Goal: Use online tool/utility

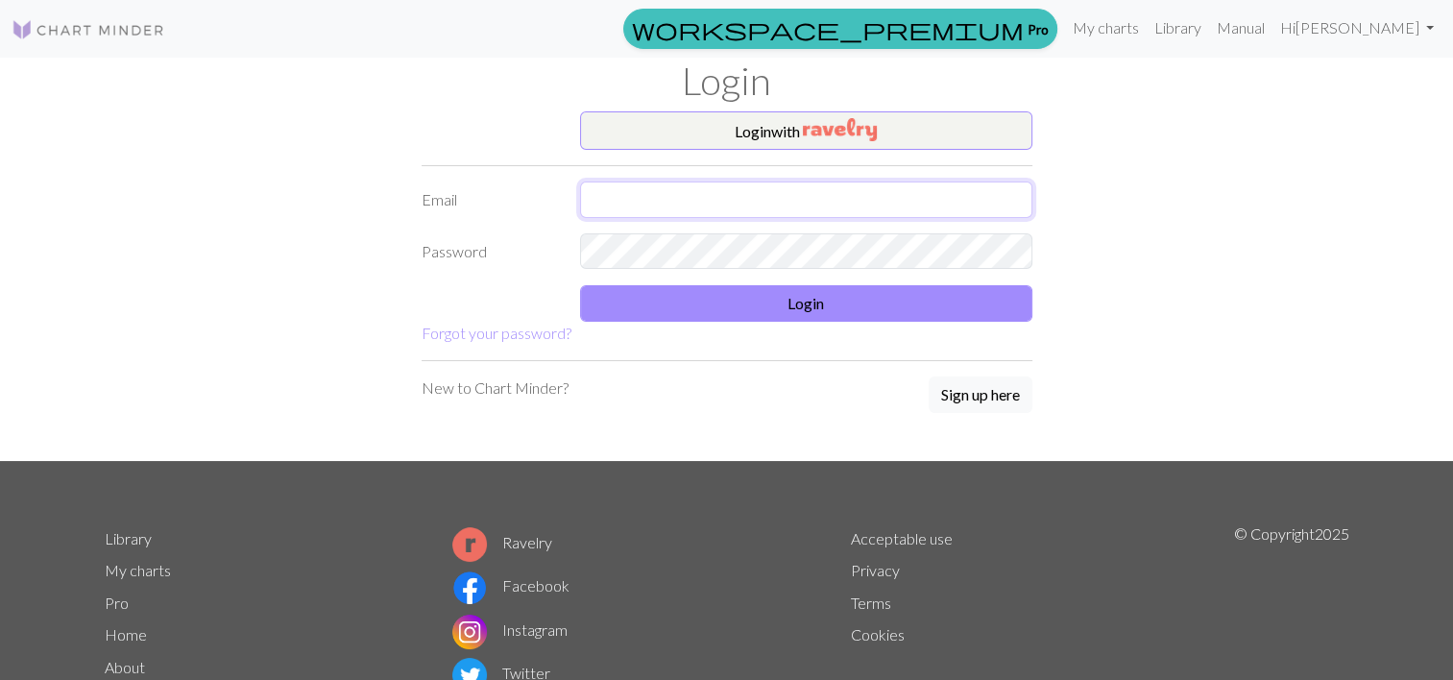
click at [758, 200] on input "text" at bounding box center [806, 200] width 452 height 37
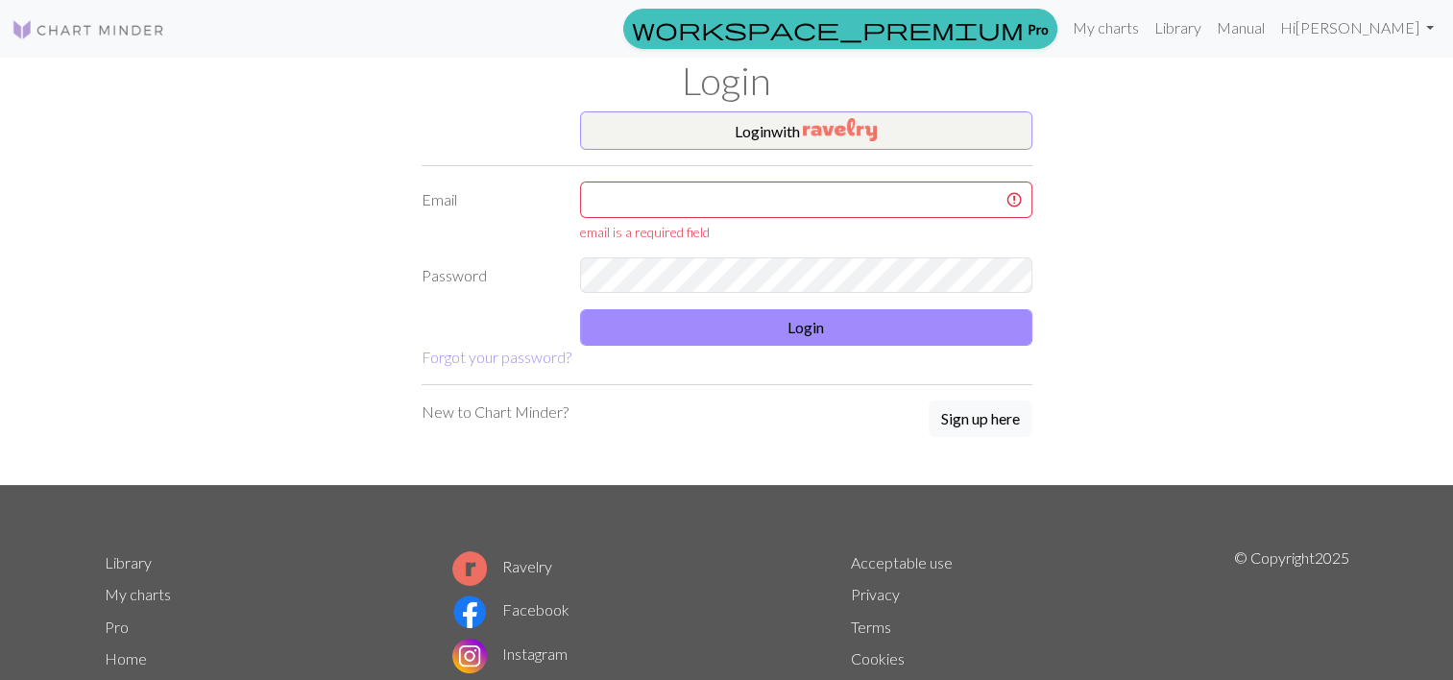
click at [1014, 205] on span at bounding box center [1020, 198] width 15 height 15
type input "[EMAIL_ADDRESS][DOMAIN_NAME]"
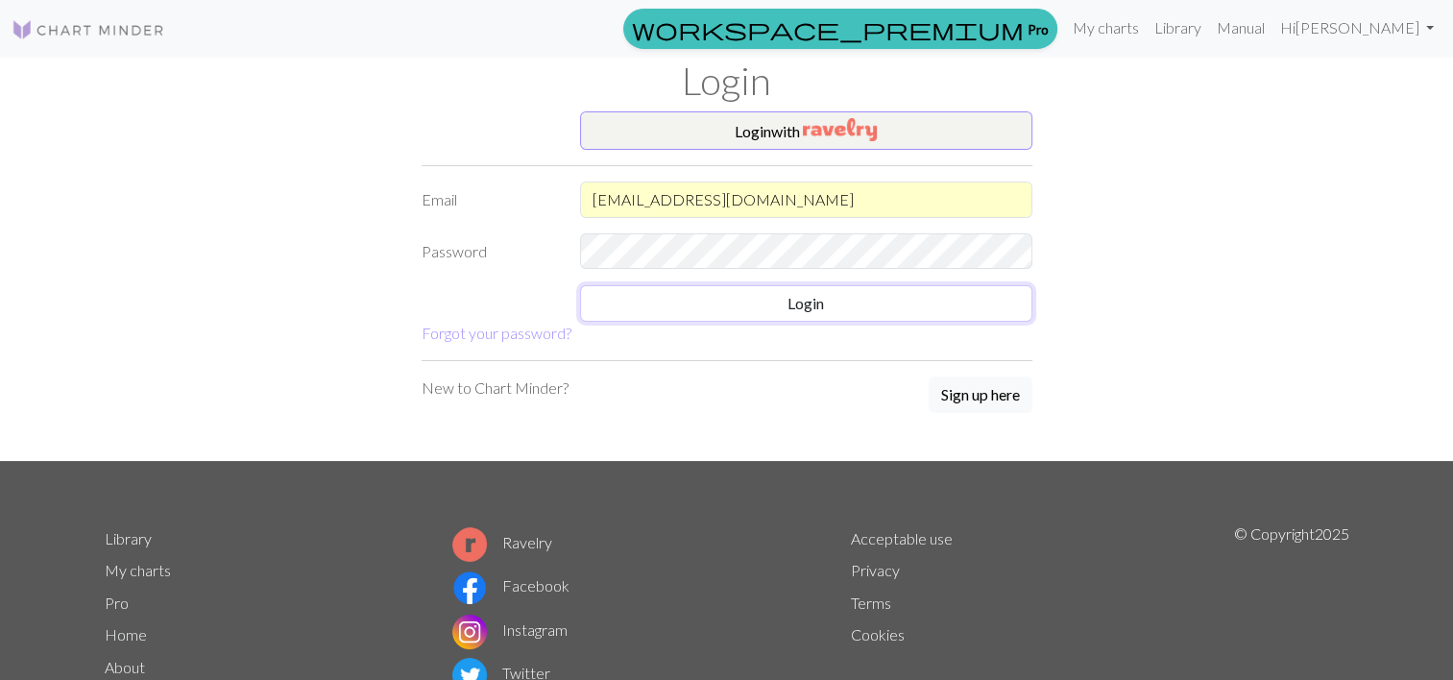
click at [813, 307] on button "Login" at bounding box center [806, 303] width 452 height 37
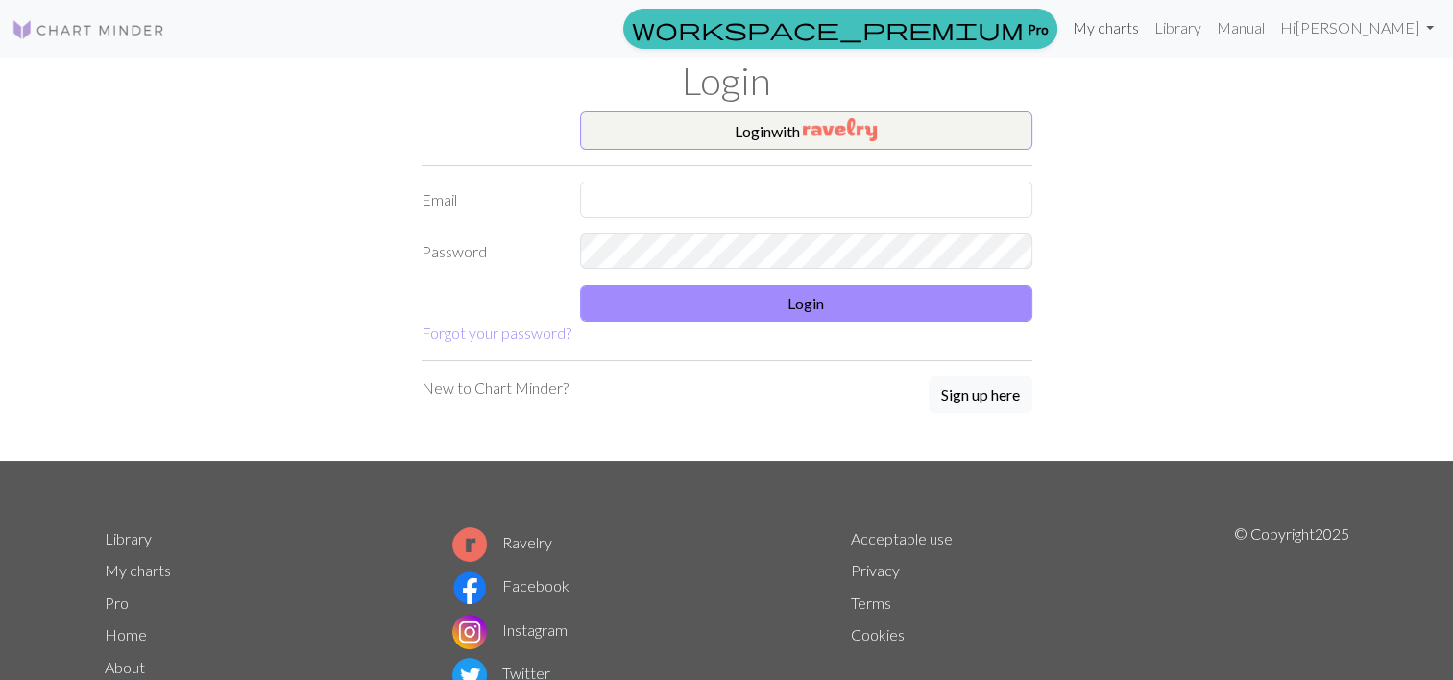
click at [1081, 9] on link "My charts" at bounding box center [1106, 28] width 82 height 38
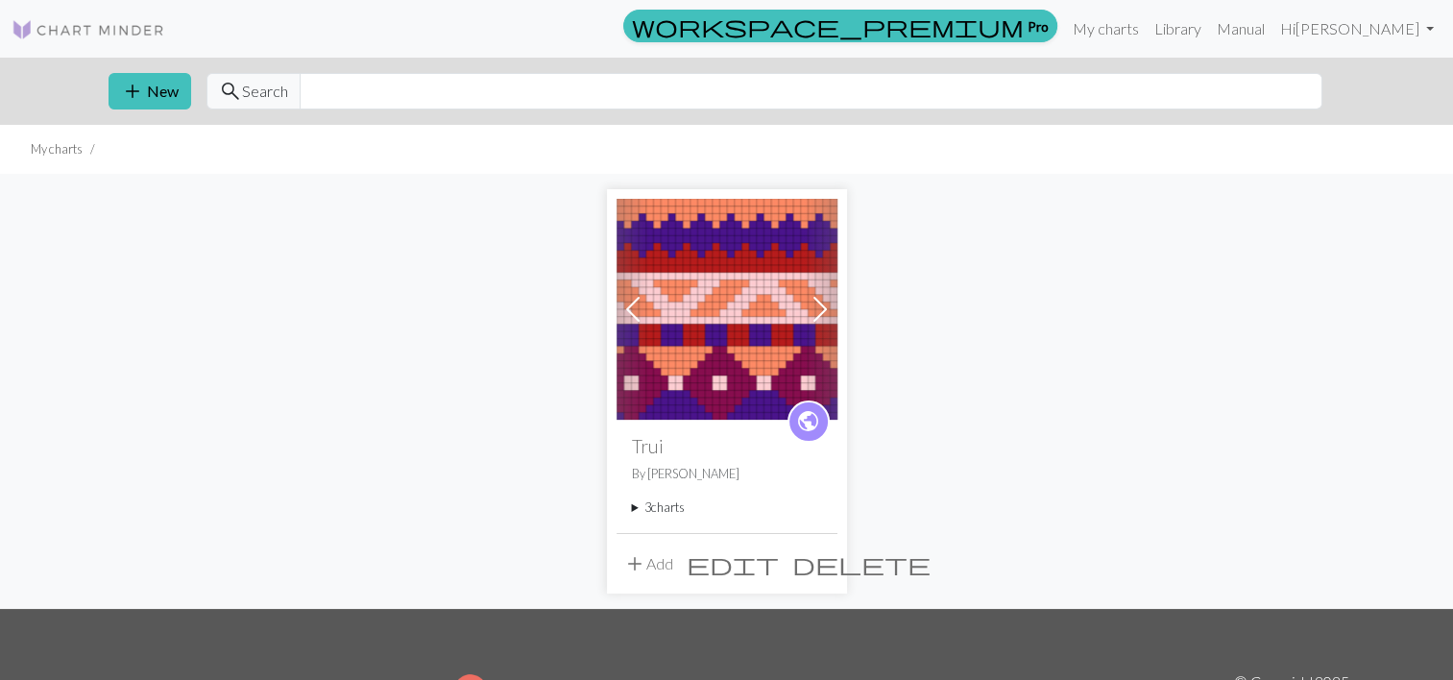
click at [826, 318] on span at bounding box center [820, 309] width 31 height 31
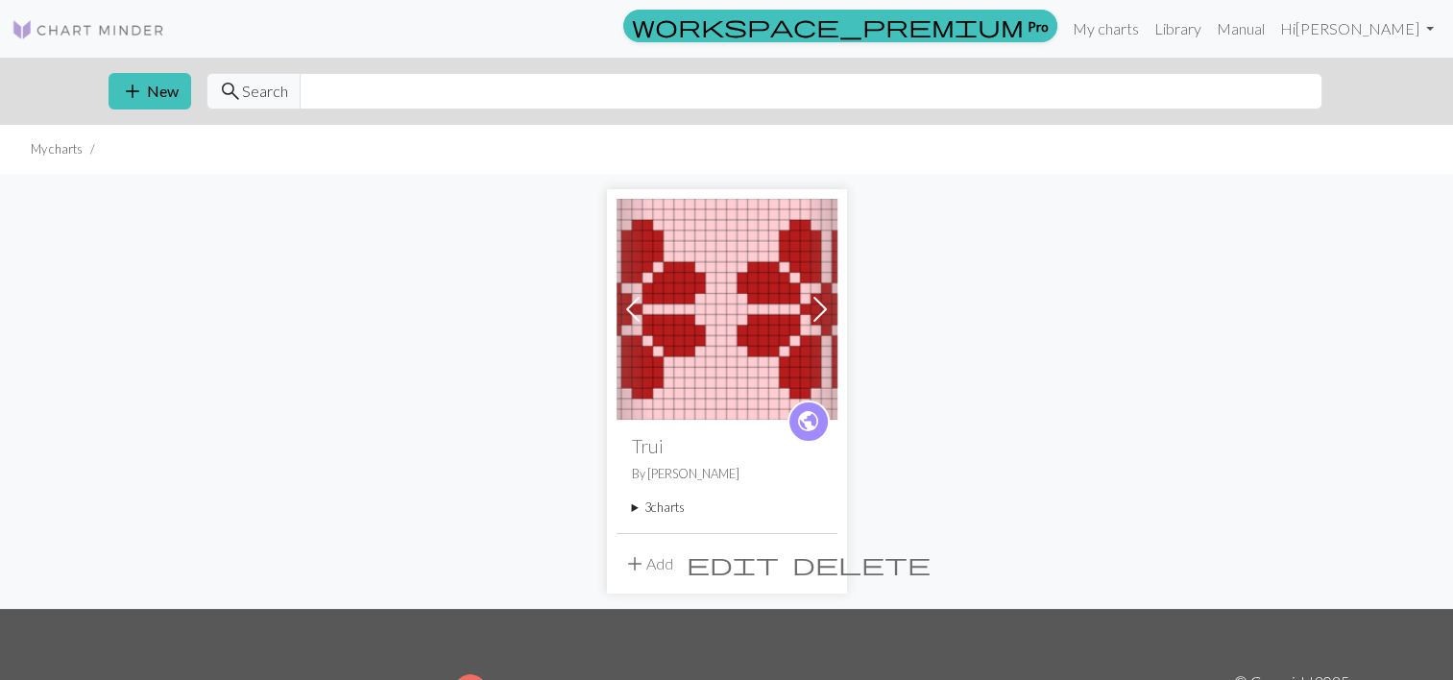
click at [708, 325] on img at bounding box center [727, 309] width 221 height 221
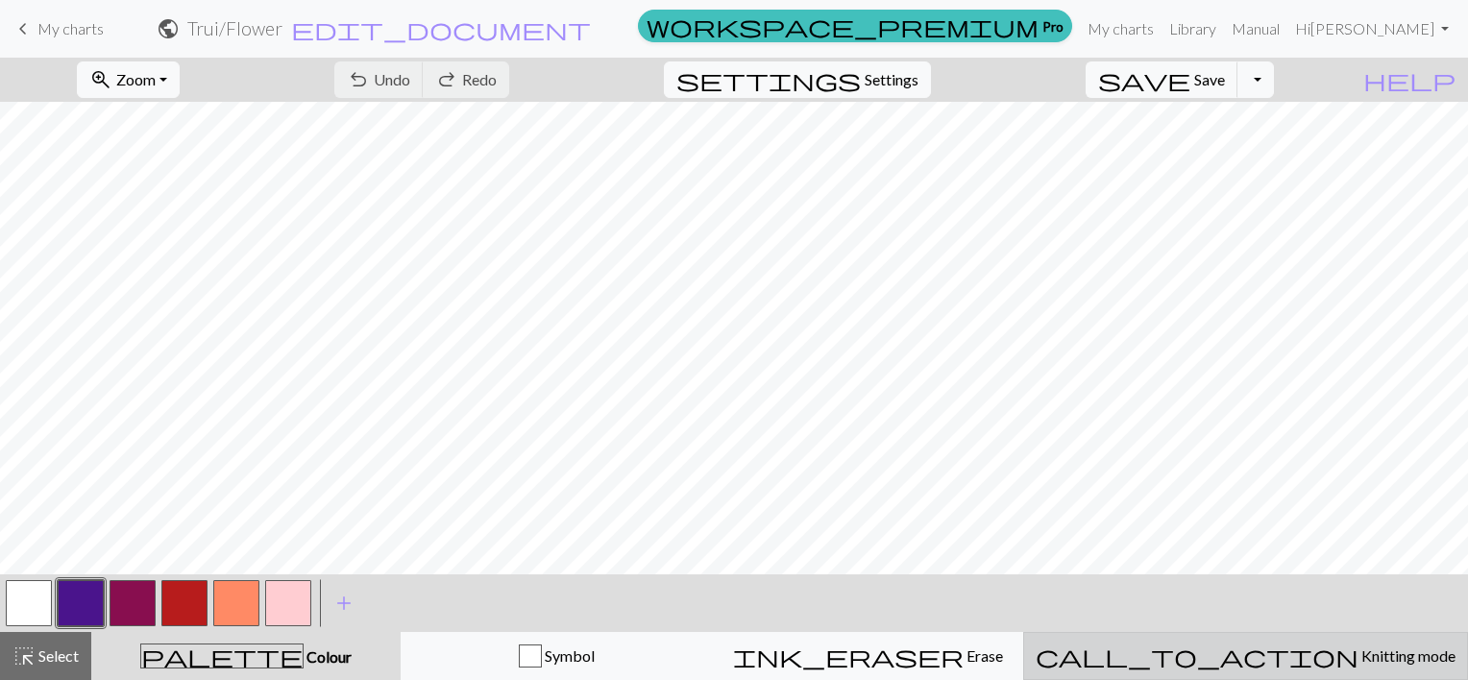
click at [1358, 654] on span "Knitting mode" at bounding box center [1406, 655] width 97 height 18
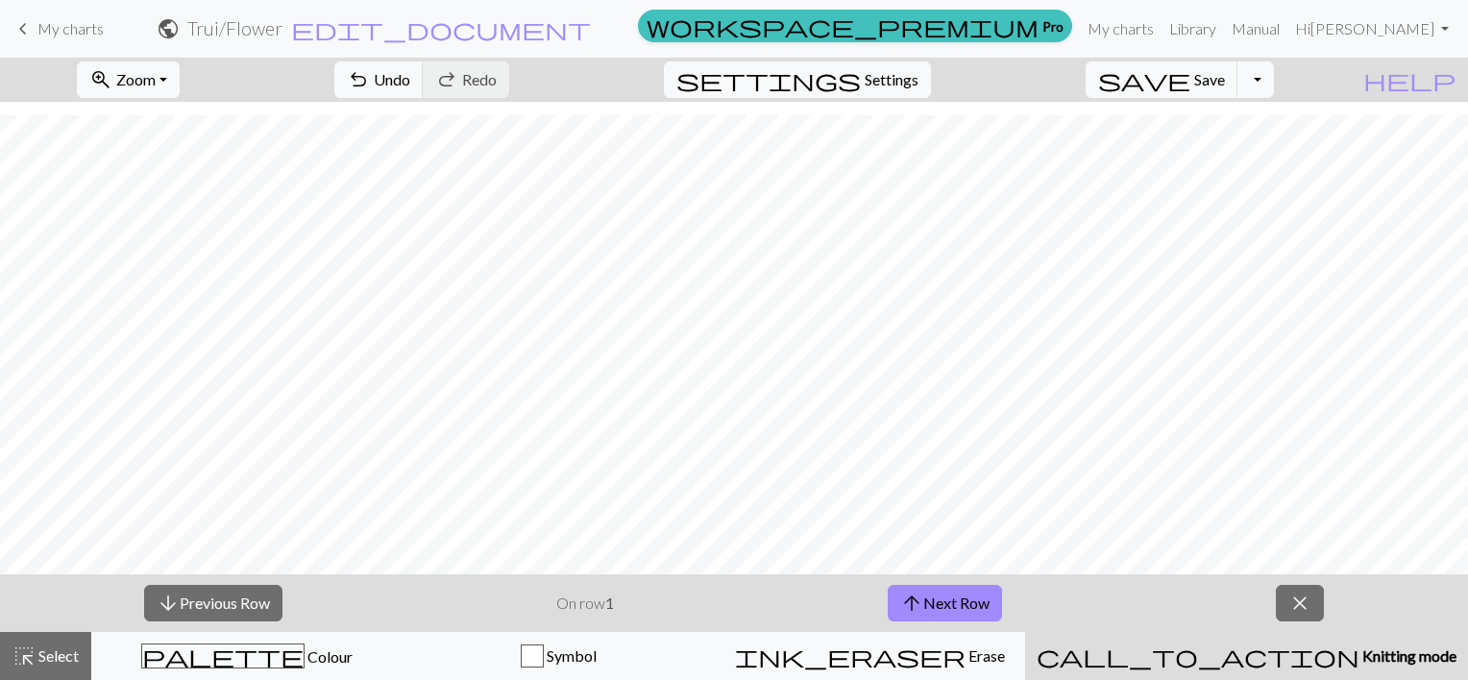
scroll to position [31, 0]
click at [925, 603] on button "arrow_upward Next Row" at bounding box center [945, 603] width 114 height 37
